Goal: Obtain resource: Download file/media

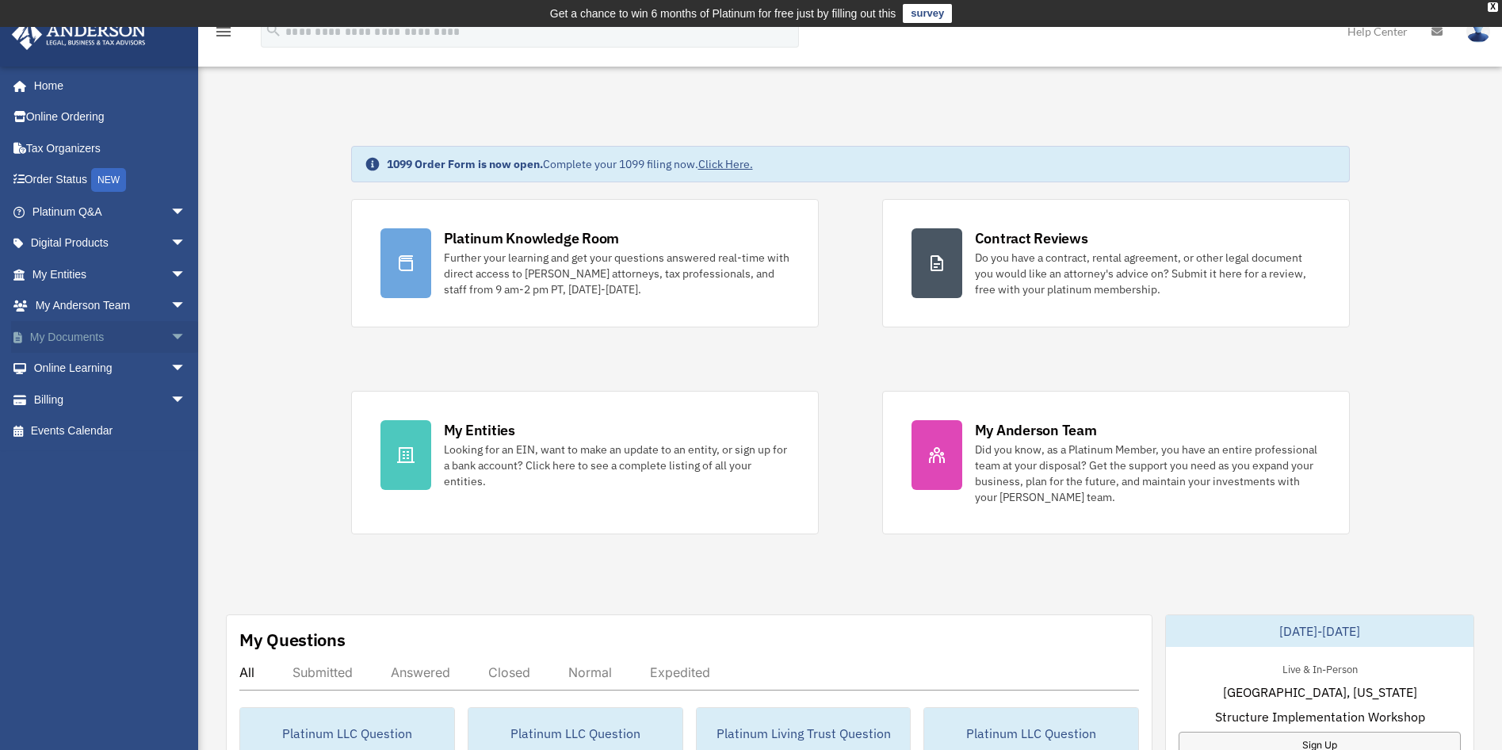
click at [75, 336] on link "My Documents arrow_drop_down" at bounding box center [110, 337] width 199 height 32
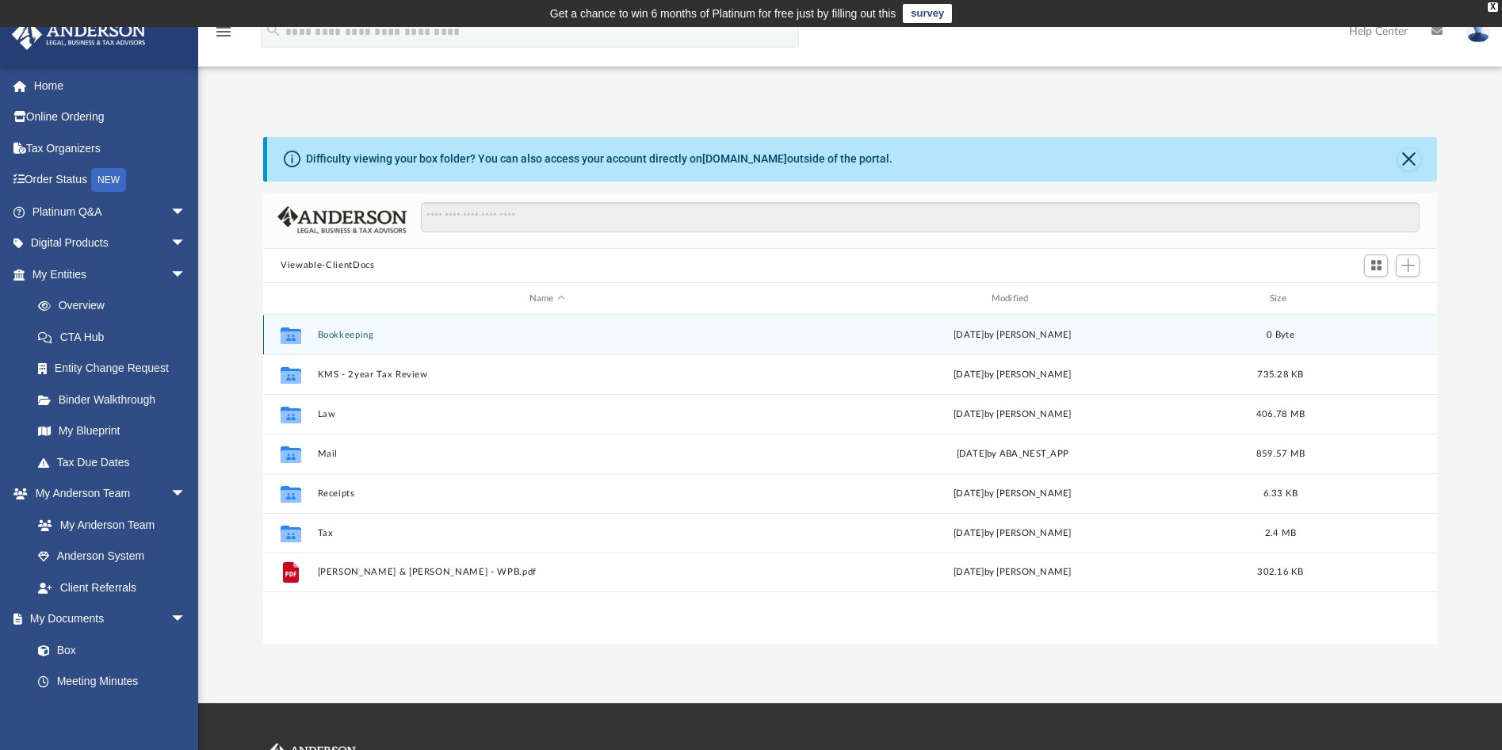
scroll to position [349, 1161]
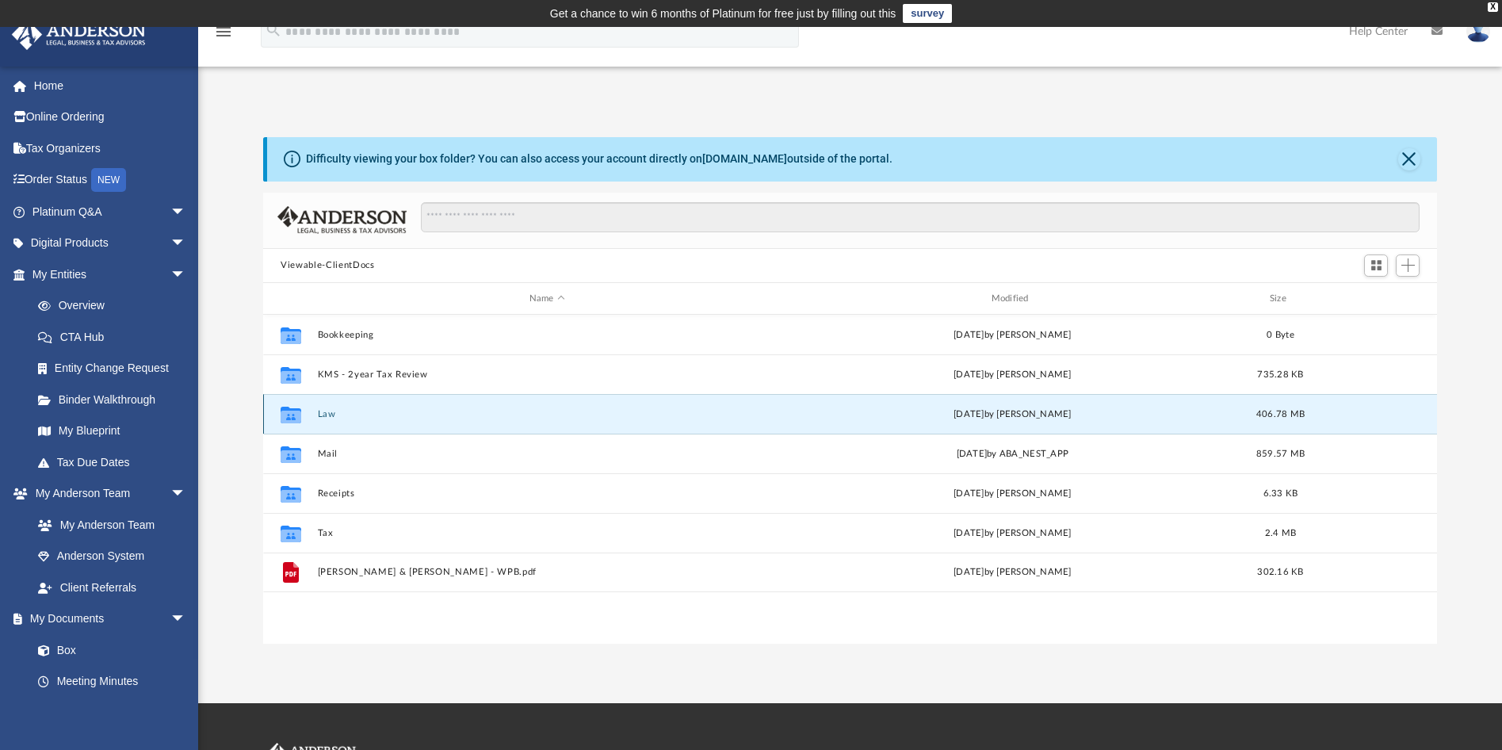
click at [323, 417] on button "Law" at bounding box center [547, 414] width 459 height 10
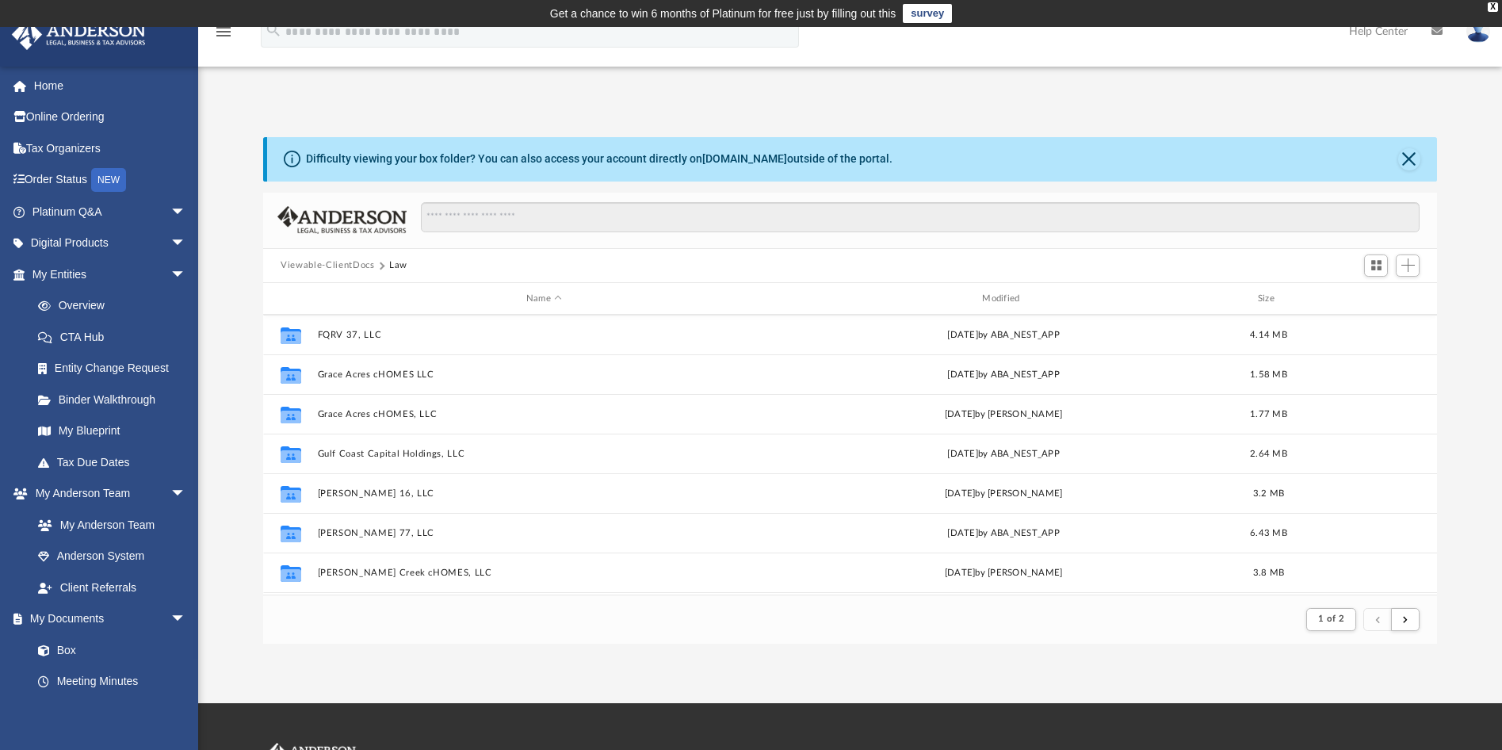
scroll to position [1109, 0]
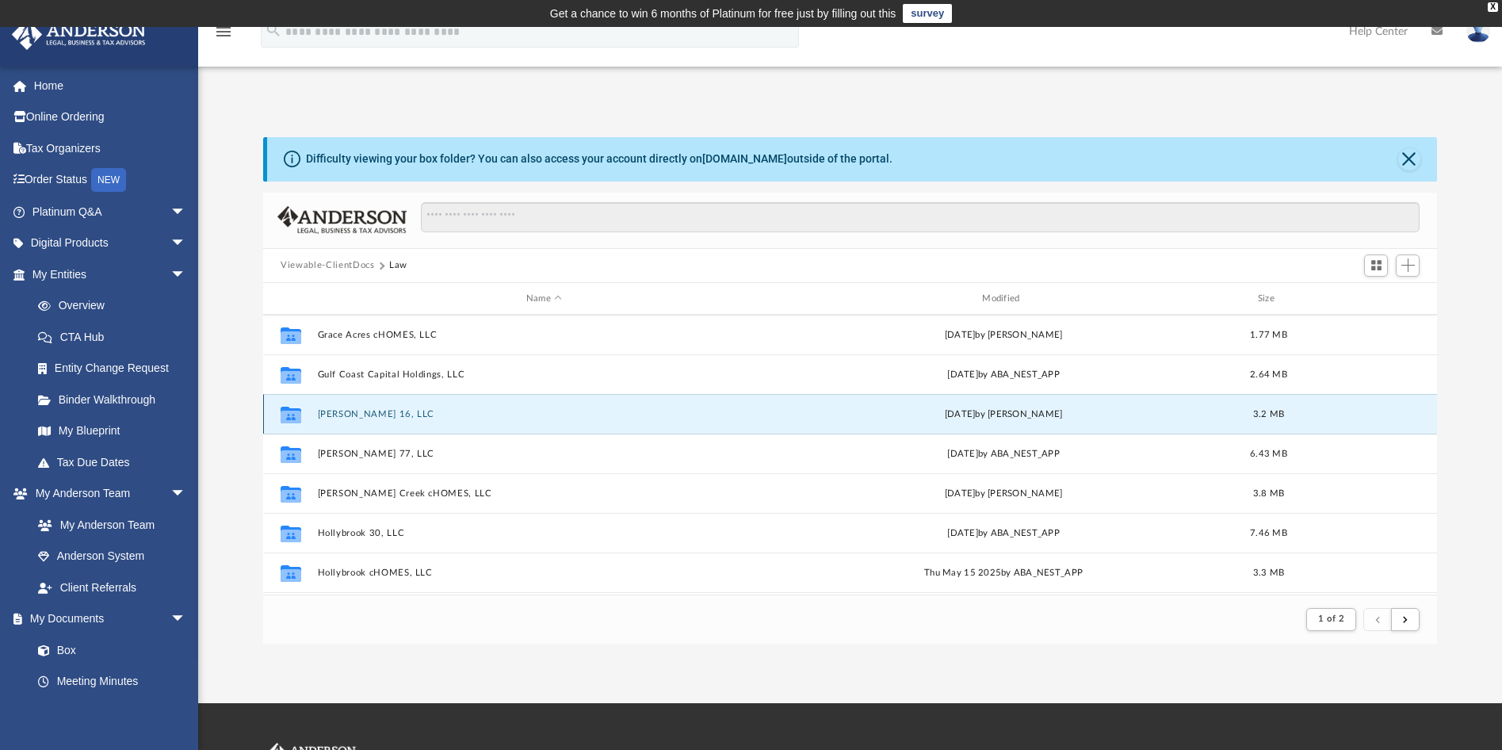
click at [325, 410] on button "Hagan 16, LLC" at bounding box center [544, 414] width 452 height 10
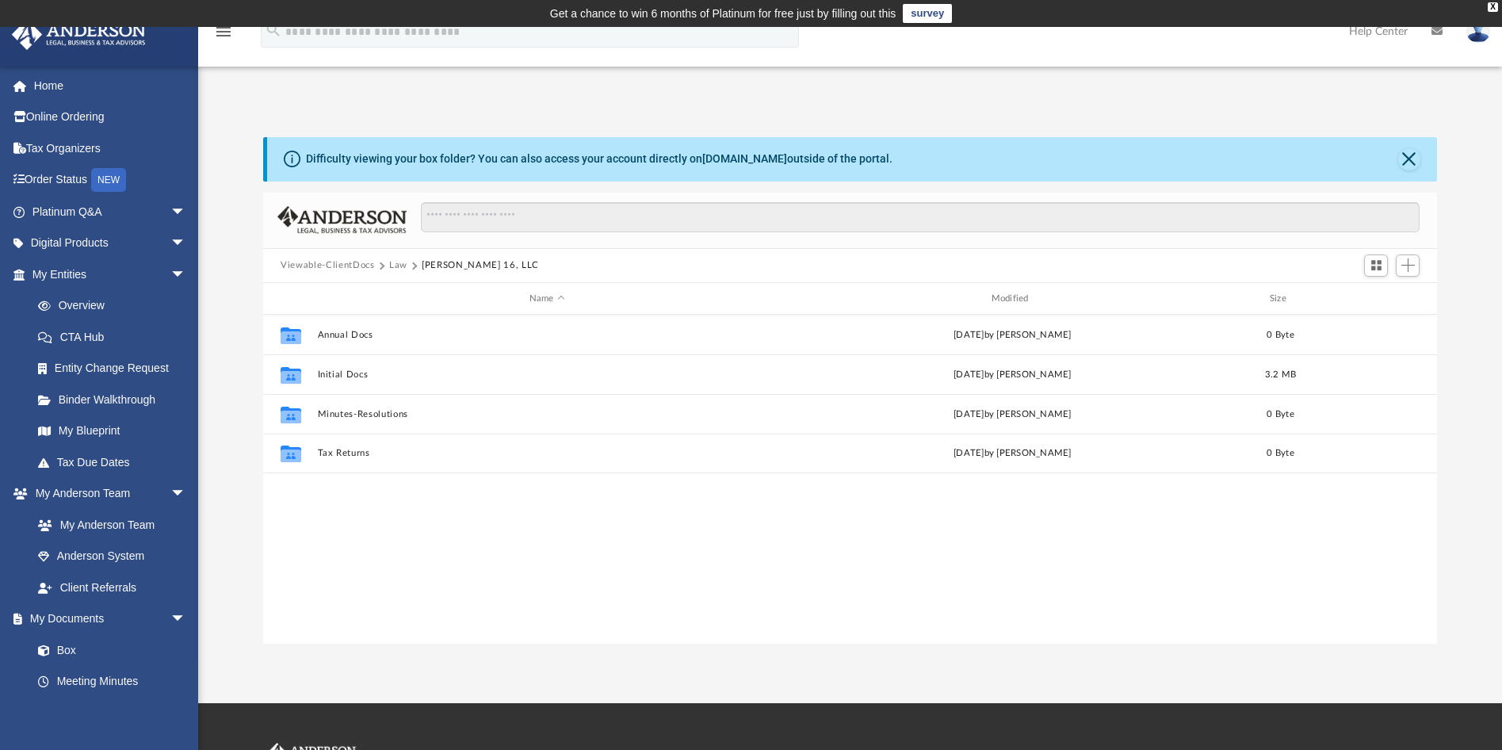
scroll to position [349, 1161]
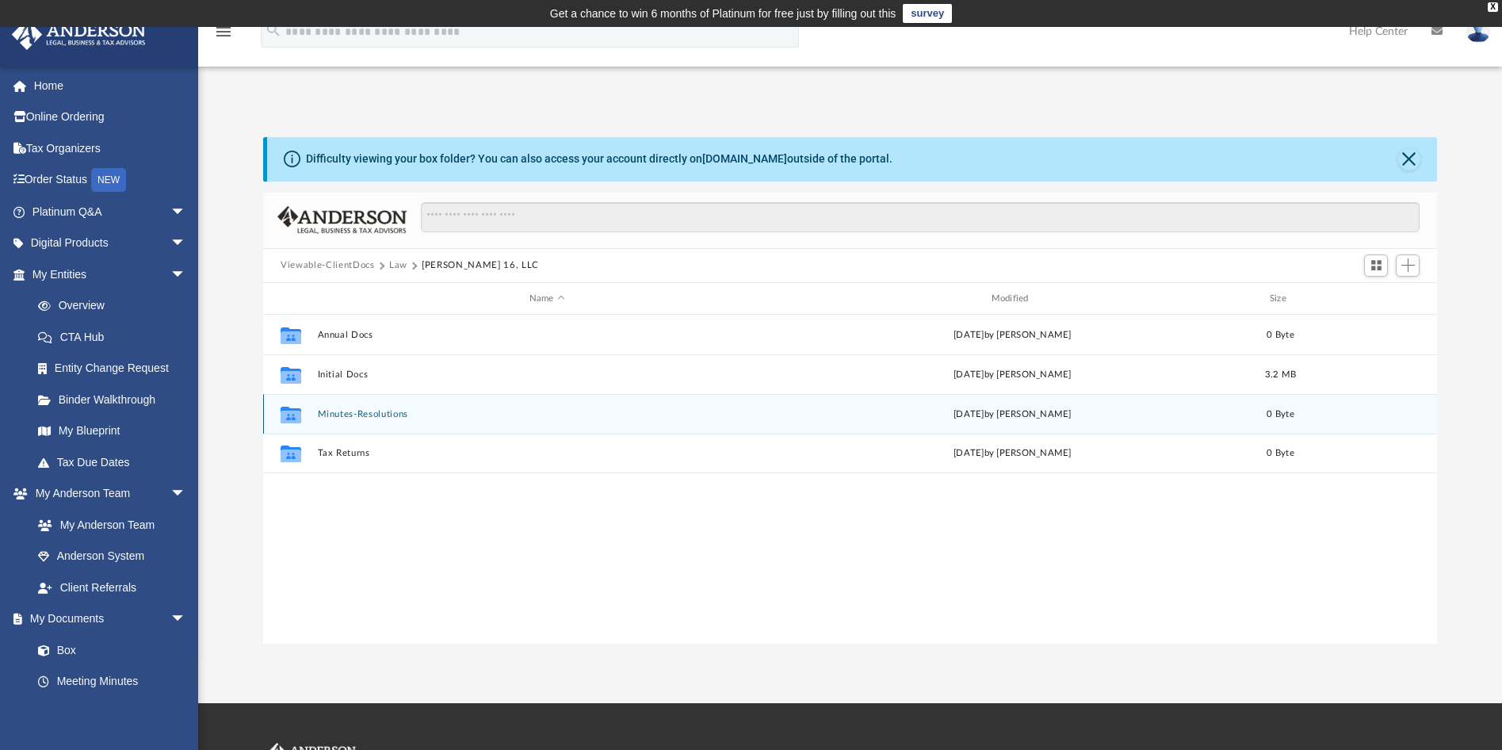
click at [357, 412] on button "Minutes-Resolutions" at bounding box center [547, 414] width 459 height 10
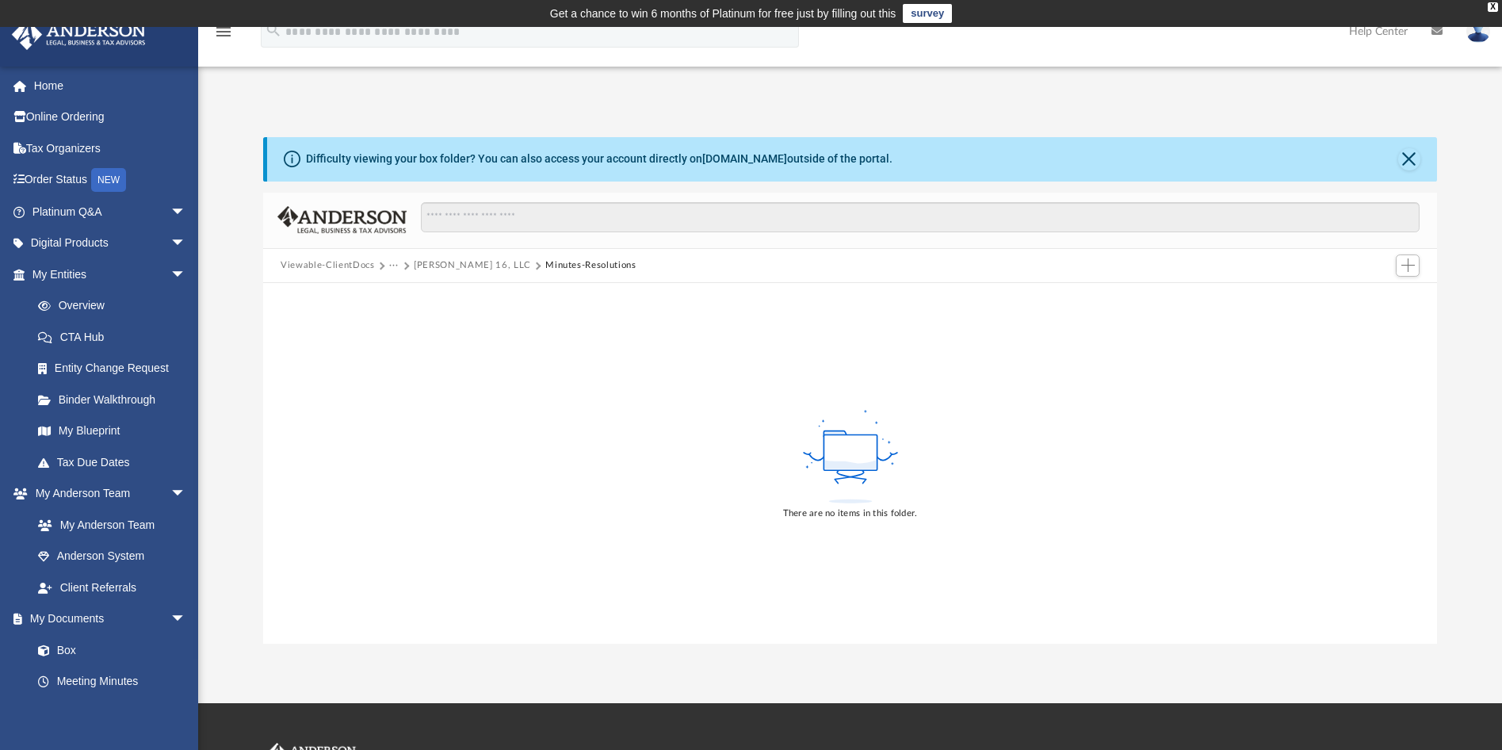
click at [424, 264] on button "Hagan 16, LLC" at bounding box center [472, 265] width 117 height 14
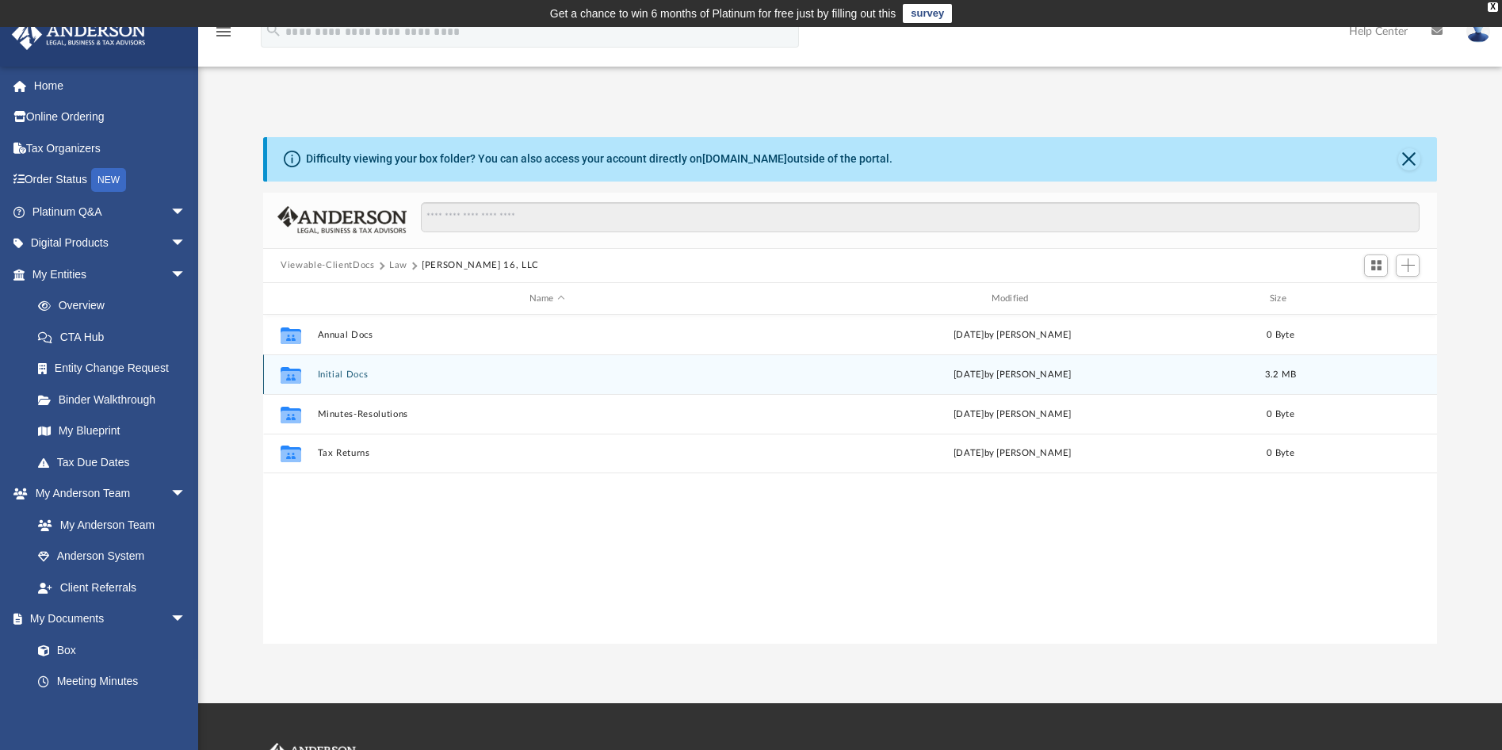
click at [341, 369] on button "Initial Docs" at bounding box center [547, 374] width 459 height 10
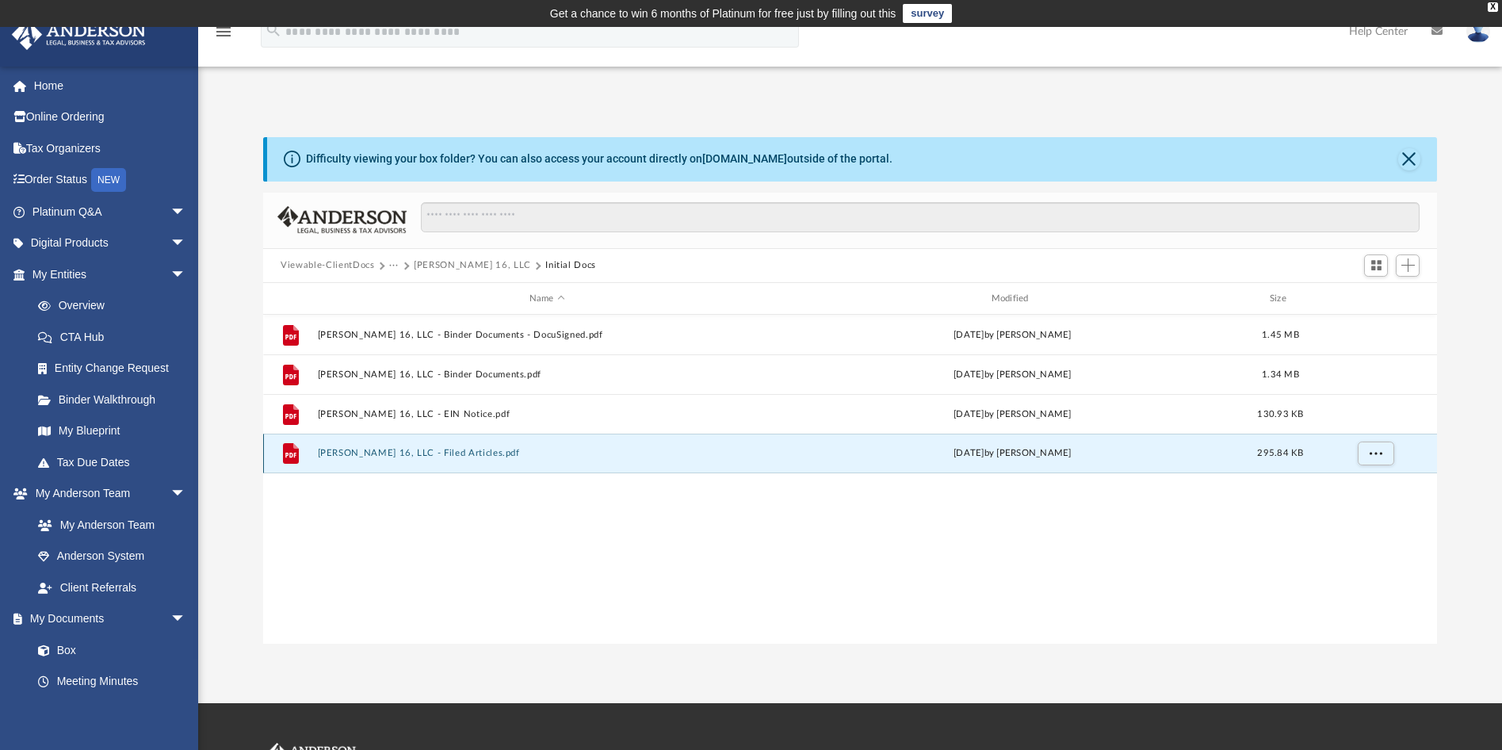
click at [418, 450] on button "Hagan 16, LLC - Filed Articles.pdf" at bounding box center [547, 454] width 459 height 10
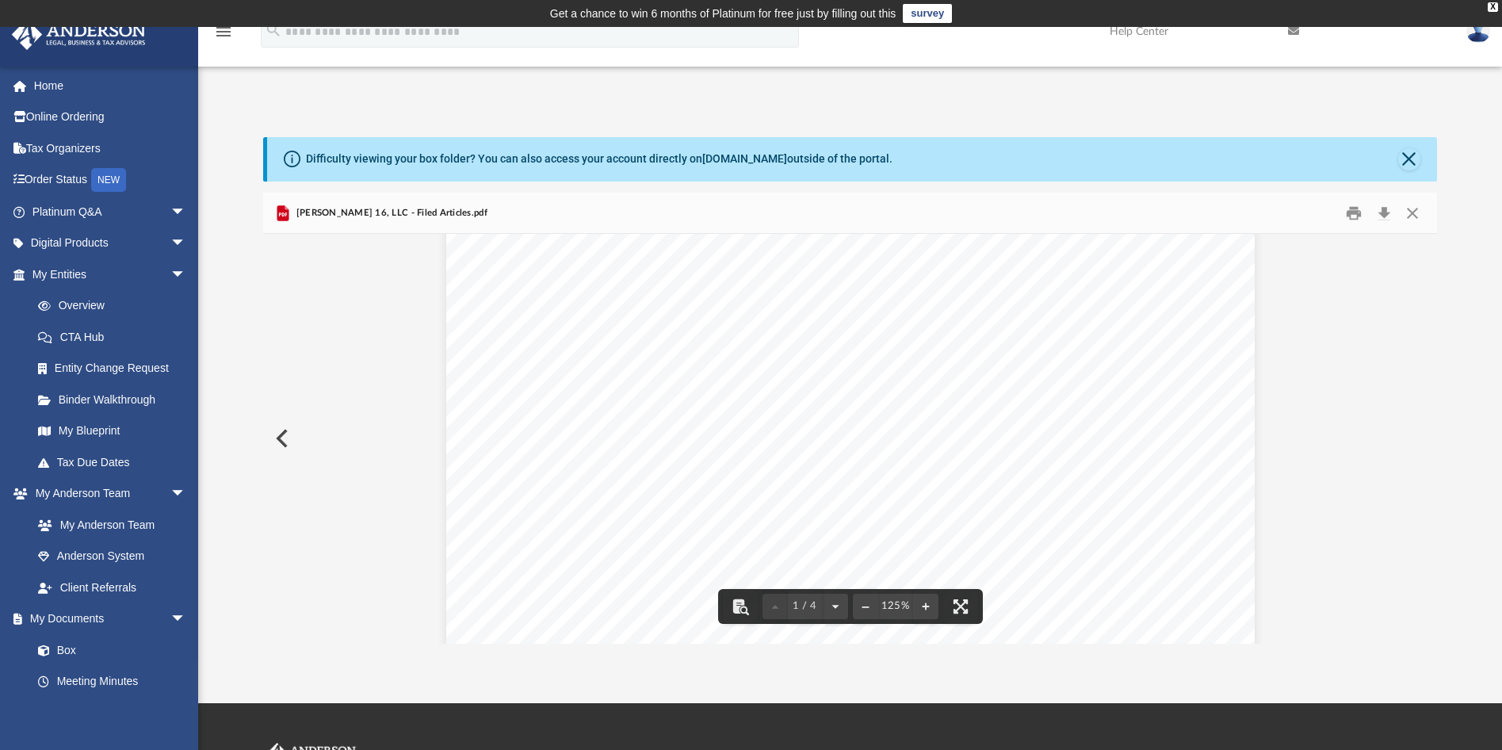
scroll to position [0, 0]
click at [1384, 211] on button "Download" at bounding box center [1383, 212] width 29 height 25
